Goal: Task Accomplishment & Management: Manage account settings

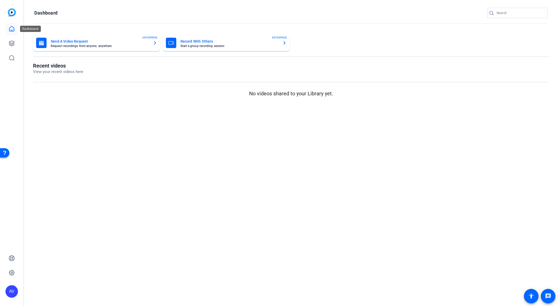
click at [12, 29] on icon at bounding box center [12, 29] width 6 height 6
click at [9, 44] on icon at bounding box center [12, 43] width 6 height 6
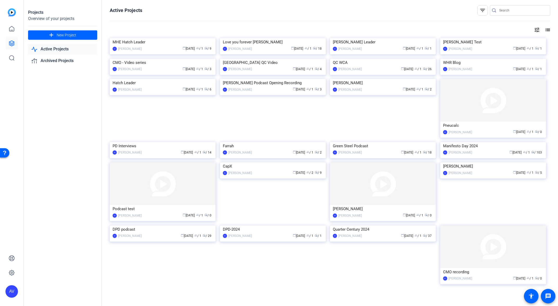
click at [165, 46] on div "MHE Hatch Leader" at bounding box center [163, 42] width 100 height 8
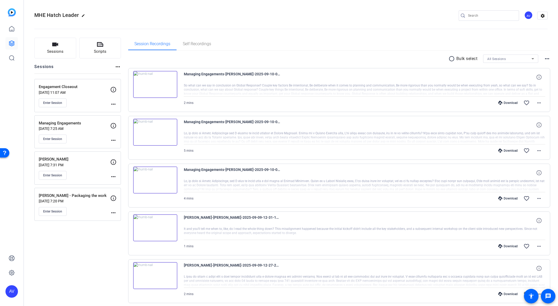
click at [64, 87] on p "Engagement Closeout" at bounding box center [74, 87] width 71 height 6
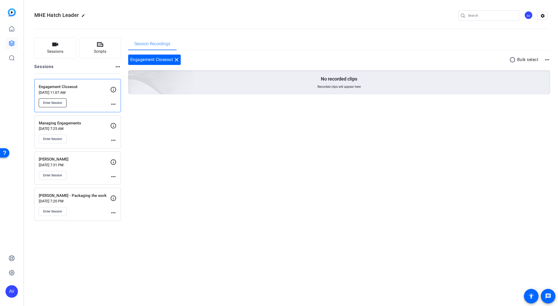
click at [57, 102] on span "Enter Session" at bounding box center [52, 103] width 19 height 4
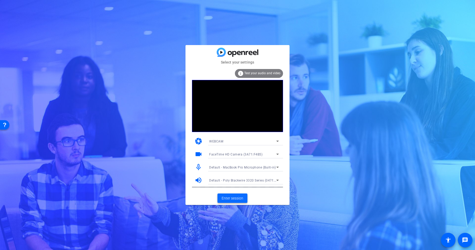
click at [230, 198] on span "Enter session" at bounding box center [232, 197] width 22 height 5
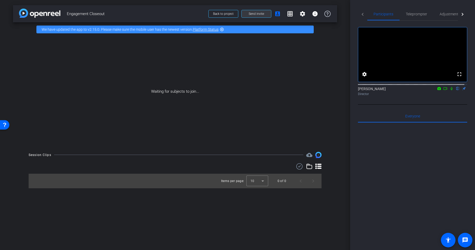
click at [256, 14] on span "Send invite" at bounding box center [256, 14] width 15 height 4
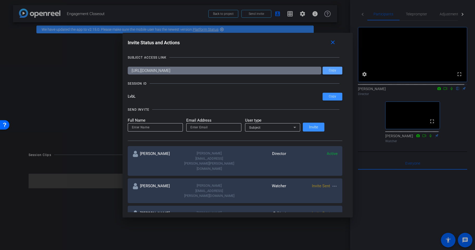
click at [329, 70] on span "Copy" at bounding box center [332, 70] width 7 height 4
click at [81, 67] on div at bounding box center [237, 125] width 475 height 250
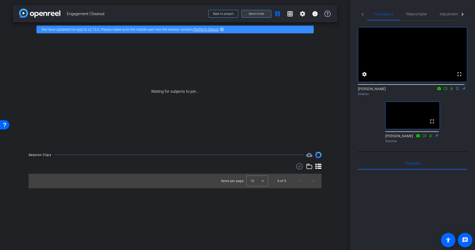
click at [258, 12] on span "Send invite" at bounding box center [256, 14] width 15 height 4
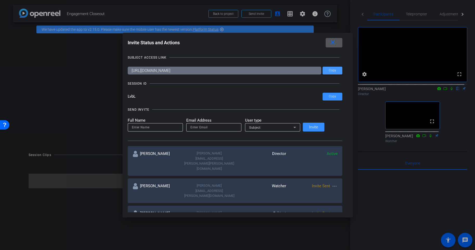
click at [329, 70] on span "Copy" at bounding box center [332, 70] width 7 height 4
click at [448, 94] on div at bounding box center [237, 125] width 475 height 250
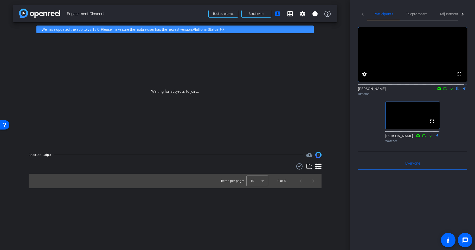
click at [450, 90] on icon at bounding box center [451, 88] width 2 height 3
click at [429, 137] on icon at bounding box center [430, 135] width 2 height 3
click at [449, 90] on icon at bounding box center [451, 89] width 4 height 4
click at [428, 137] on icon at bounding box center [430, 136] width 4 height 4
click at [429, 137] on icon at bounding box center [430, 135] width 3 height 3
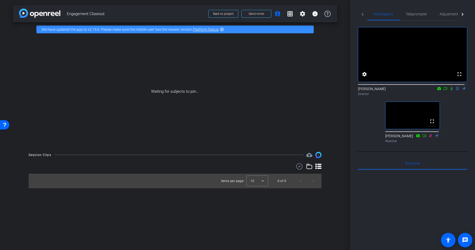
click at [428, 137] on icon at bounding box center [430, 136] width 4 height 4
click at [429, 137] on icon at bounding box center [430, 135] width 3 height 3
click at [429, 137] on icon at bounding box center [430, 136] width 4 height 4
click at [457, 135] on div "fullscreen settings [PERSON_NAME] flip Director fullscreen [PERSON_NAME] Watcher" at bounding box center [412, 83] width 109 height 124
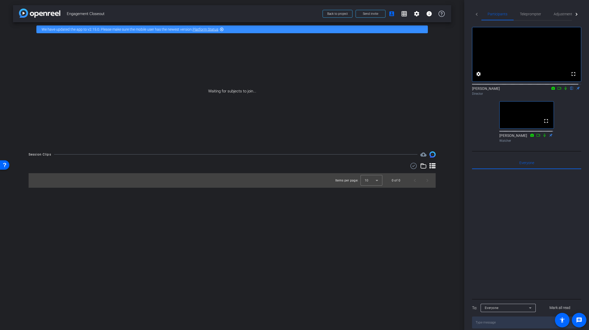
click at [474, 90] on icon at bounding box center [566, 88] width 2 height 3
click at [474, 90] on icon at bounding box center [565, 88] width 3 height 3
click at [474, 90] on icon at bounding box center [566, 89] width 4 height 4
click at [474, 90] on icon at bounding box center [565, 88] width 3 height 3
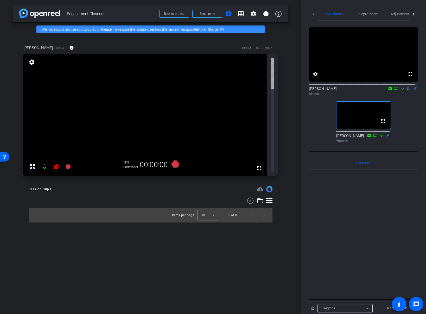
click at [270, 66] on div "fullscreen settings" at bounding box center [150, 115] width 254 height 122
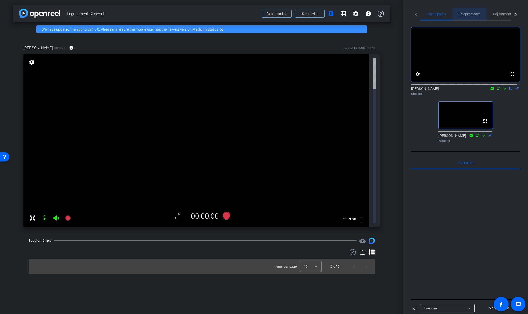
click at [472, 14] on span "Teleprompter" at bounding box center [469, 14] width 21 height 4
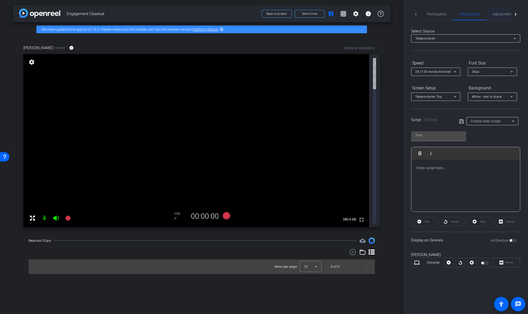
click at [474, 14] on span "Adjustments" at bounding box center [503, 14] width 21 height 4
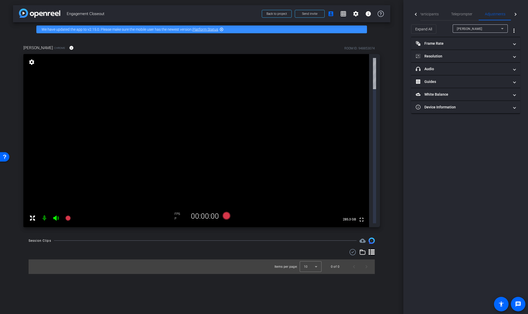
click at [474, 28] on div "[PERSON_NAME]" at bounding box center [479, 28] width 44 height 6
click at [474, 28] on div at bounding box center [264, 157] width 528 height 314
click at [440, 45] on mat-panel-title "Frame Rate Frame Rate" at bounding box center [463, 43] width 94 height 5
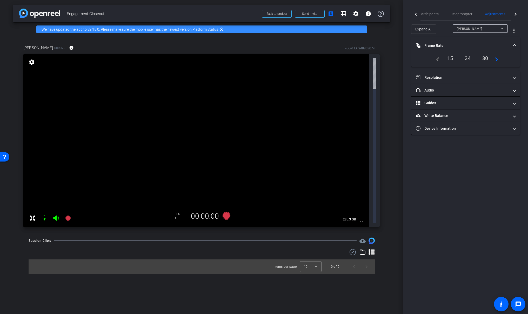
click at [474, 58] on div "30" at bounding box center [486, 58] width 14 height 9
click at [467, 59] on div "24" at bounding box center [468, 58] width 14 height 9
click at [393, 100] on div "arrow_back Engagement Closeout Back to project Send invite account_box grid_on …" at bounding box center [202, 157] width 404 height 314
click at [429, 14] on span "Participants" at bounding box center [429, 14] width 20 height 4
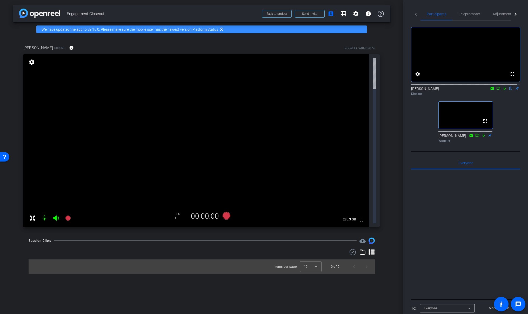
click at [393, 79] on div "arrow_back Engagement Closeout Back to project Send invite account_box grid_on …" at bounding box center [202, 157] width 404 height 314
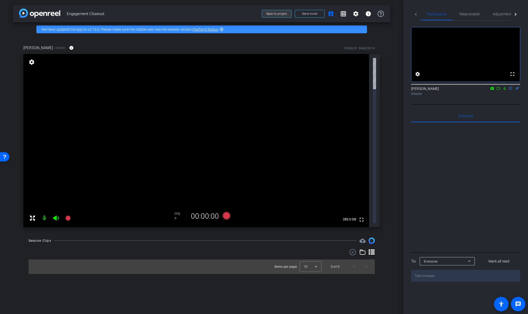
click at [279, 14] on span "Back to project" at bounding box center [277, 14] width 21 height 4
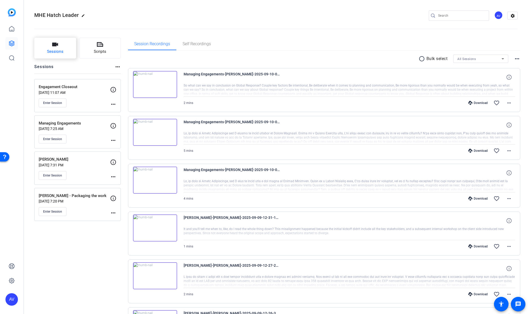
click at [59, 51] on span "Sessions" at bounding box center [55, 52] width 16 height 6
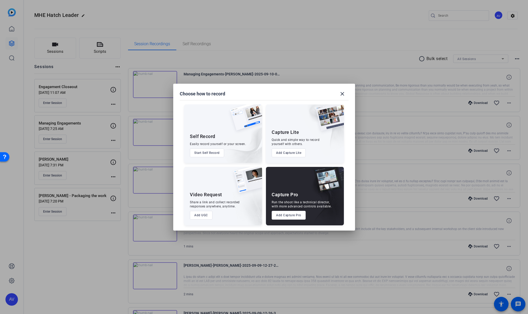
click at [204, 217] on button "Add UGC" at bounding box center [201, 215] width 23 height 9
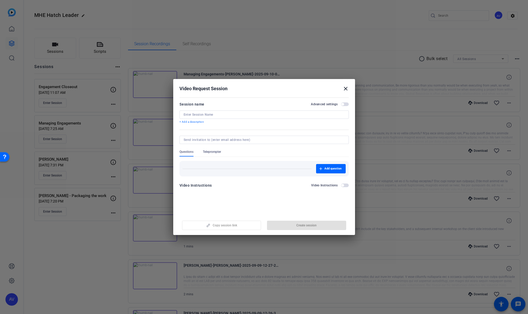
click at [222, 114] on input at bounding box center [264, 115] width 161 height 4
type input "[PERSON_NAME]"
click at [196, 140] on input at bounding box center [263, 140] width 159 height 4
click at [222, 139] on input at bounding box center [263, 140] width 159 height 4
paste input "[PERSON_NAME][EMAIL_ADDRESS][PERSON_NAME][DOMAIN_NAME]"
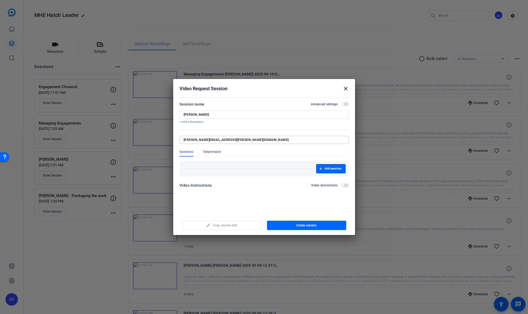
type input "[PERSON_NAME][EMAIL_ADDRESS][PERSON_NAME][DOMAIN_NAME]"
click at [214, 151] on form "Session name Advanced settings [PERSON_NAME] + Add a description Questions Tele…" at bounding box center [264, 146] width 169 height 90
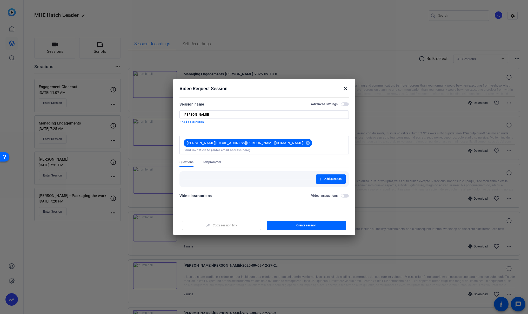
click at [213, 160] on span "Teleprompter" at bounding box center [212, 162] width 18 height 4
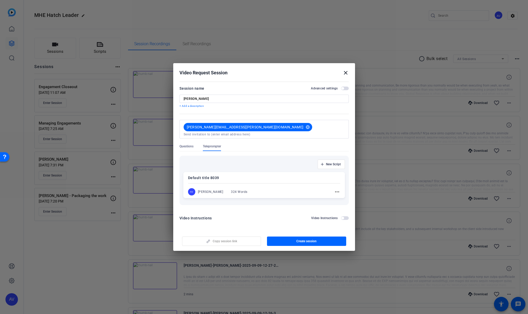
click at [338, 190] on mat-icon "more_horiz" at bounding box center [337, 192] width 6 height 6
click at [343, 197] on span "Edit" at bounding box center [348, 197] width 21 height 6
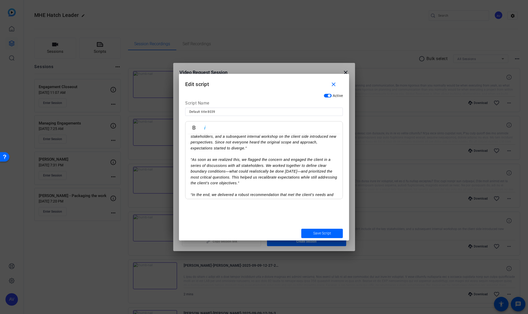
scroll to position [132, 0]
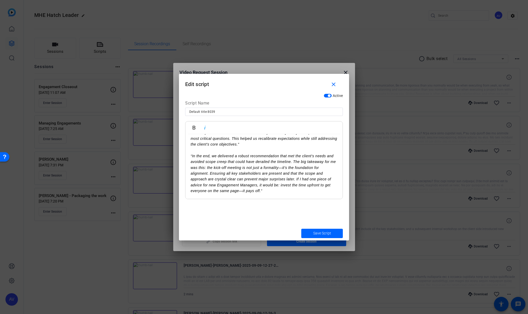
drag, startPoint x: 190, startPoint y: 141, endPoint x: 296, endPoint y: 236, distance: 142.1
click at [296, 236] on form "Edit script close Active Script Name Default title 8039 Bold Italic “I want to …" at bounding box center [264, 157] width 170 height 167
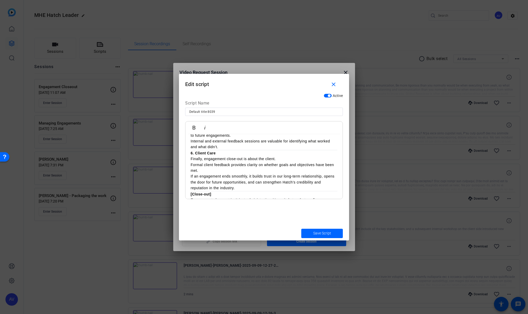
scroll to position [291, 0]
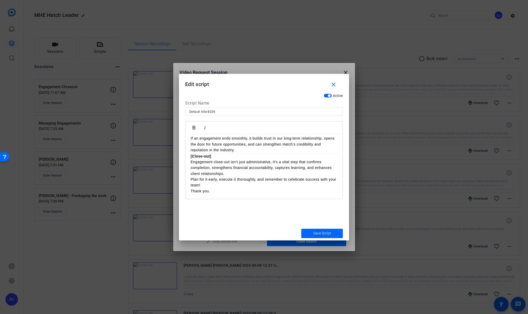
click at [322, 232] on span "Save Script" at bounding box center [322, 233] width 18 height 5
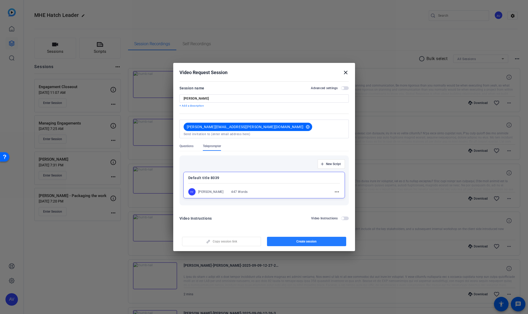
click at [318, 239] on span "button" at bounding box center [306, 241] width 79 height 12
click at [345, 75] on mat-icon "close" at bounding box center [346, 72] width 6 height 6
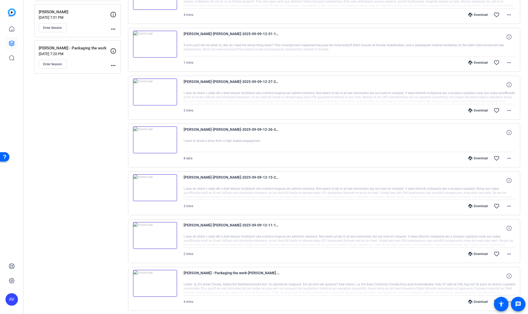
scroll to position [204, 0]
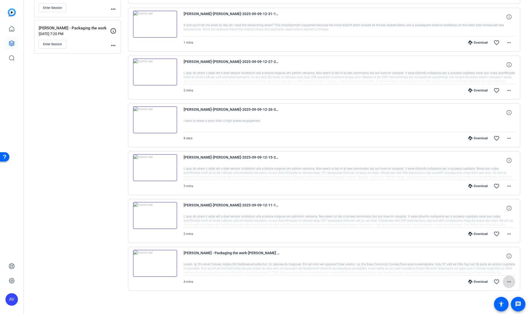
click at [474, 249] on mat-icon "more_horiz" at bounding box center [509, 282] width 6 height 6
click at [474, 232] on span "Download MP4" at bounding box center [493, 232] width 31 height 6
click at [474, 235] on mat-icon "more_horiz" at bounding box center [509, 234] width 6 height 6
click at [474, 249] on span "Download MP4" at bounding box center [493, 258] width 31 height 6
click at [474, 186] on mat-icon "more_horiz" at bounding box center [509, 186] width 6 height 6
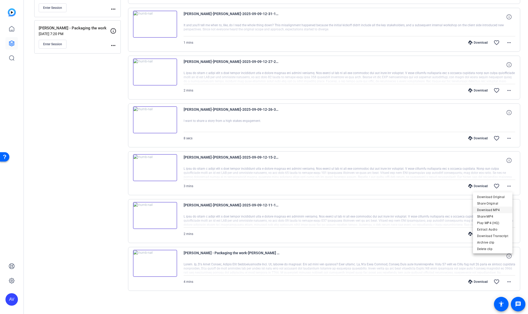
click at [474, 209] on span "Download MP4" at bounding box center [493, 210] width 31 height 6
click at [474, 138] on mat-icon "more_horiz" at bounding box center [509, 138] width 6 height 6
click at [474, 161] on span "Download MP4" at bounding box center [493, 162] width 31 height 6
click at [474, 88] on mat-icon "more_horiz" at bounding box center [509, 90] width 6 height 6
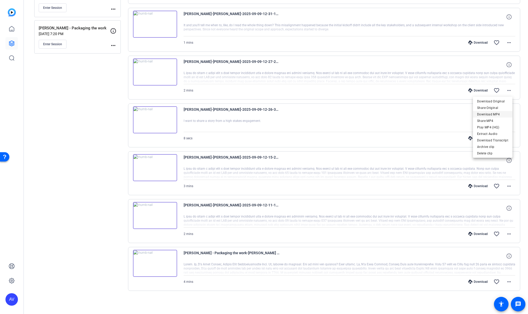
click at [474, 114] on span "Download MP4" at bounding box center [493, 114] width 31 height 6
click at [474, 42] on mat-icon "more_horiz" at bounding box center [509, 43] width 6 height 6
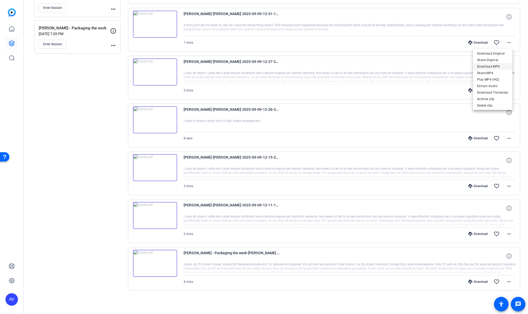
click at [474, 66] on span "Download MP4" at bounding box center [493, 66] width 31 height 6
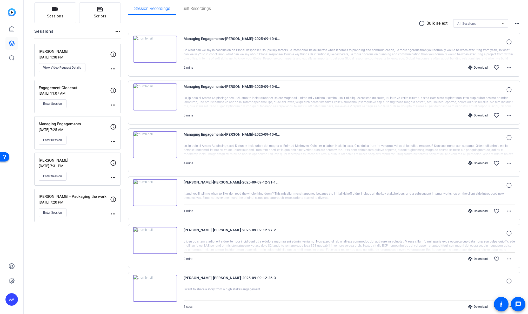
scroll to position [10, 0]
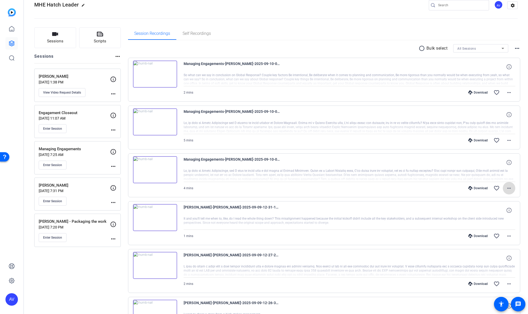
click at [474, 187] on mat-icon "more_horiz" at bounding box center [509, 188] width 6 height 6
click at [474, 211] on span "Download MP4" at bounding box center [493, 212] width 31 height 6
click at [474, 141] on mat-icon "more_horiz" at bounding box center [509, 140] width 6 height 6
click at [474, 162] on span "Download MP4" at bounding box center [493, 164] width 31 height 6
click at [474, 93] on mat-icon "more_horiz" at bounding box center [509, 92] width 6 height 6
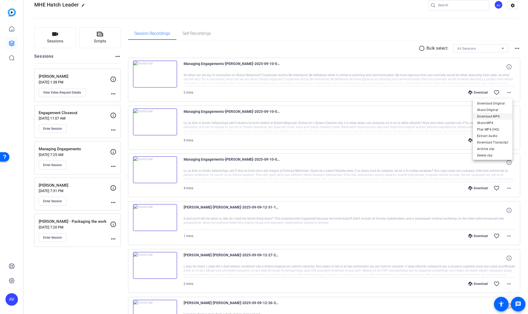
click at [474, 116] on span "Download MP4" at bounding box center [493, 116] width 31 height 6
